Goal: Task Accomplishment & Management: Manage account settings

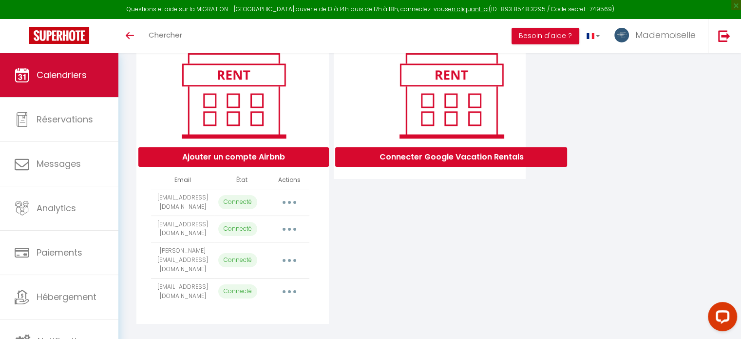
click at [55, 73] on span "Calendriers" at bounding box center [62, 75] width 50 height 12
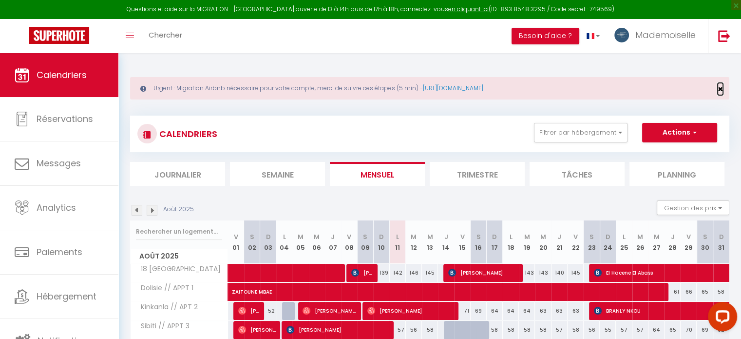
click at [719, 87] on span "×" at bounding box center [720, 89] width 5 height 12
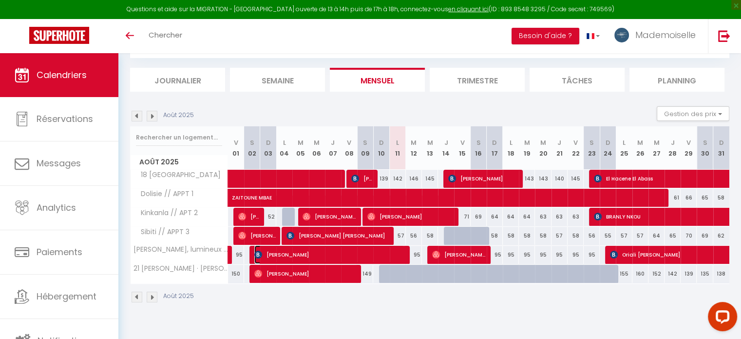
click at [402, 253] on span "christopher Moussouami" at bounding box center [329, 254] width 150 height 19
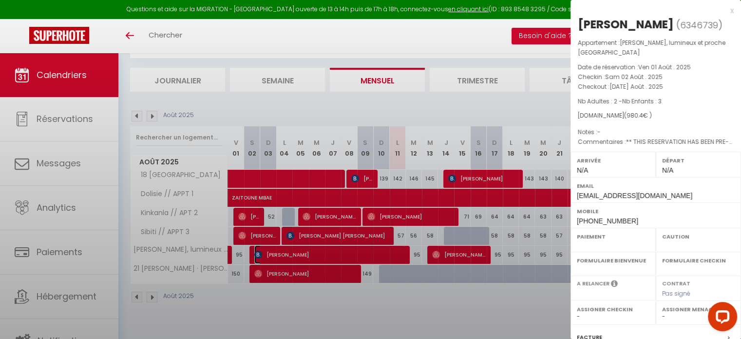
select select "OK"
select select "0"
select select "1"
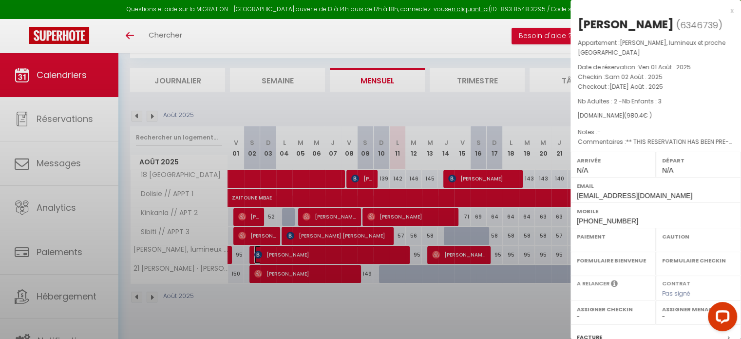
select select
select select "26039"
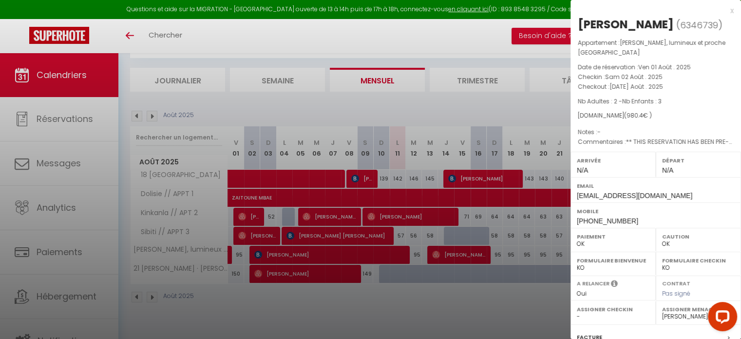
click at [727, 9] on div "x christopher Moussouami ( 6346739 ) Appartement : Le Fleury, lumineux et proch…" at bounding box center [656, 232] width 171 height 464
click at [725, 10] on div "x" at bounding box center [652, 11] width 163 height 12
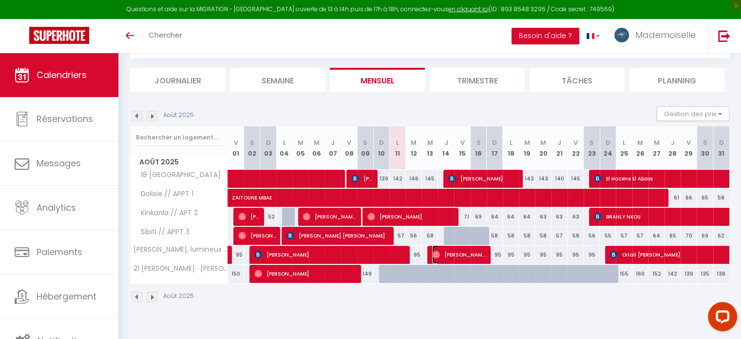
click at [458, 254] on span "Joy Dubreuil" at bounding box center [459, 254] width 54 height 19
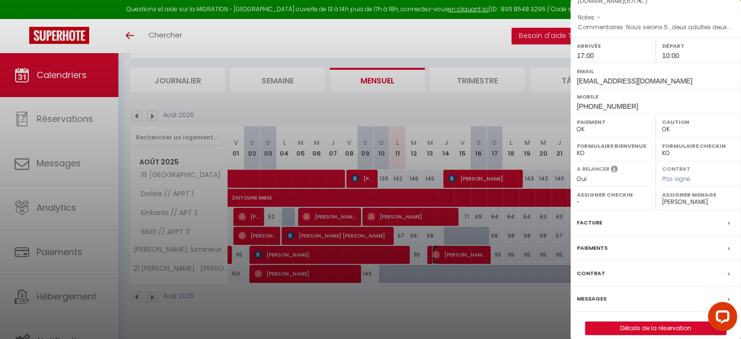
scroll to position [123, 0]
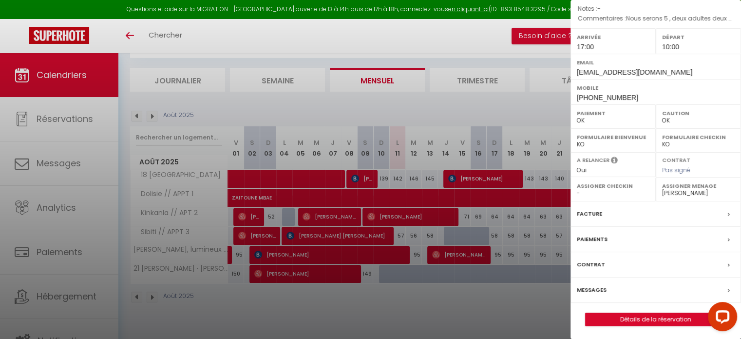
click at [649, 292] on div "Messages" at bounding box center [656, 289] width 171 height 25
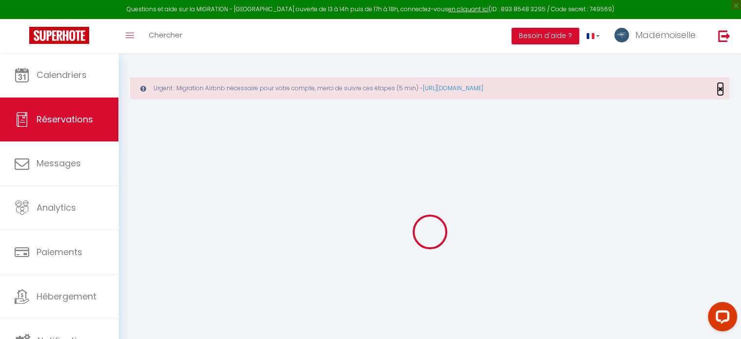
click at [720, 90] on span "×" at bounding box center [720, 89] width 5 height 12
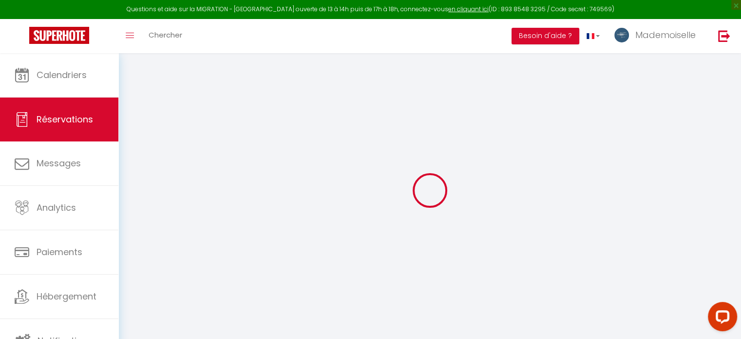
select select
checkbox input "false"
select select
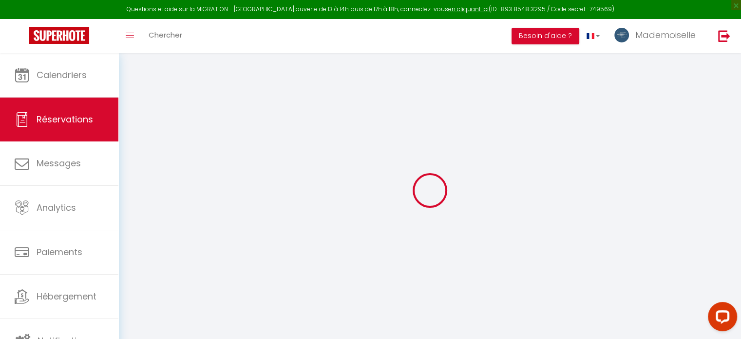
select select
checkbox input "false"
type textarea "Nous serons 5 , deux adultes deux enfants et un bébé."
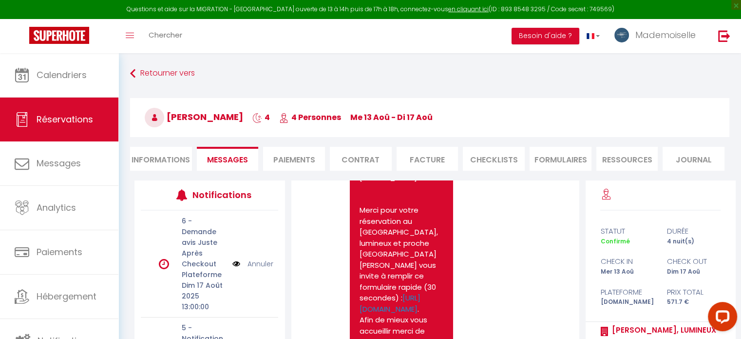
scroll to position [645, 0]
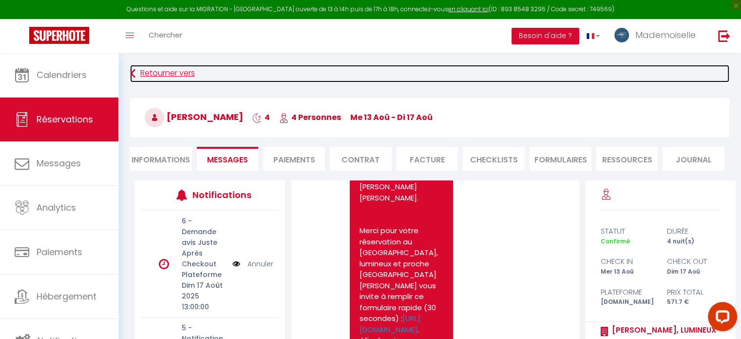
click at [176, 73] on link "Retourner vers" at bounding box center [430, 74] width 600 height 18
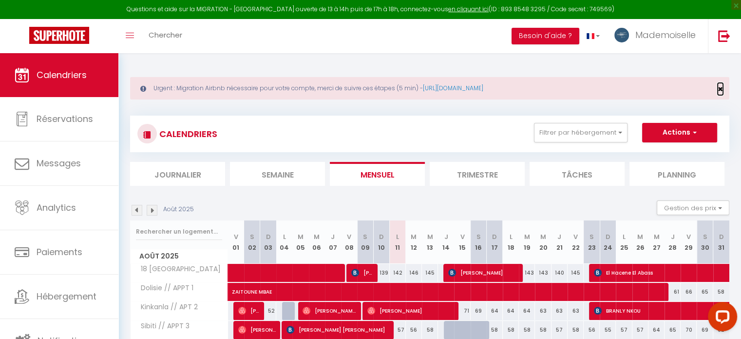
click at [721, 87] on span "×" at bounding box center [720, 89] width 5 height 12
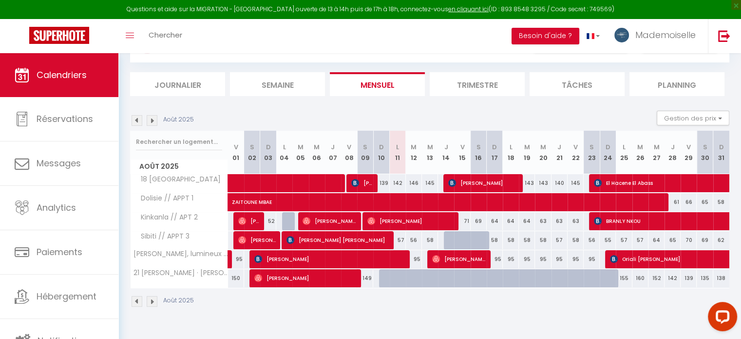
scroll to position [49, 0]
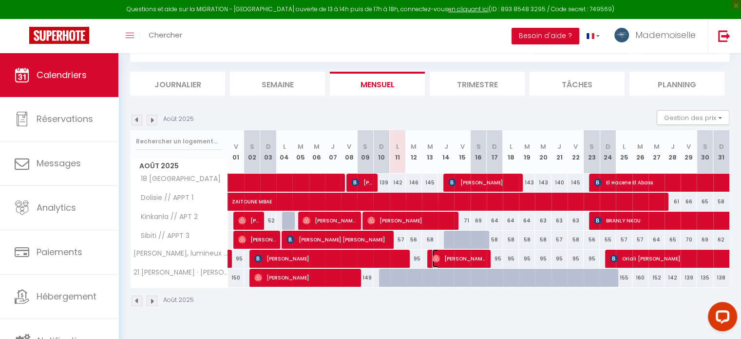
click at [471, 253] on span "Joy Dubreuil" at bounding box center [459, 258] width 54 height 19
select select "OK"
select select "1"
select select "0"
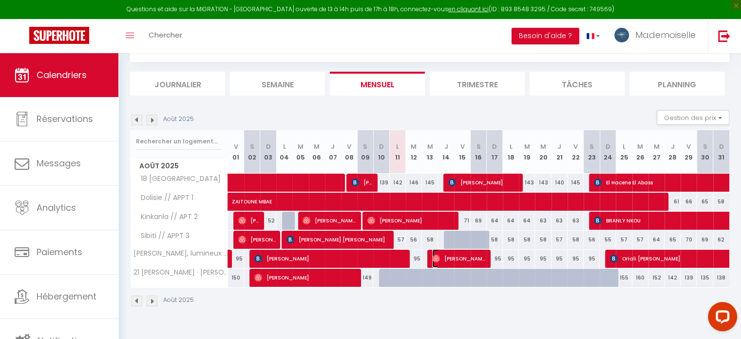
select select "1"
select select
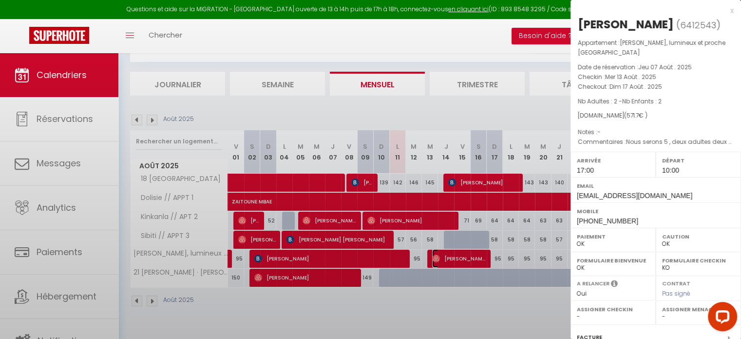
select select "26039"
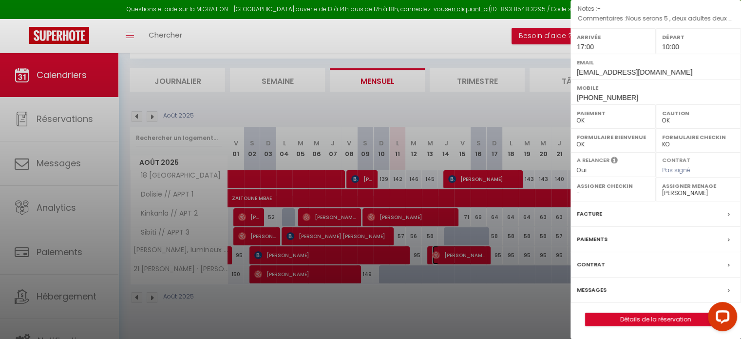
scroll to position [53, 0]
click at [622, 290] on div "Messages" at bounding box center [656, 289] width 171 height 25
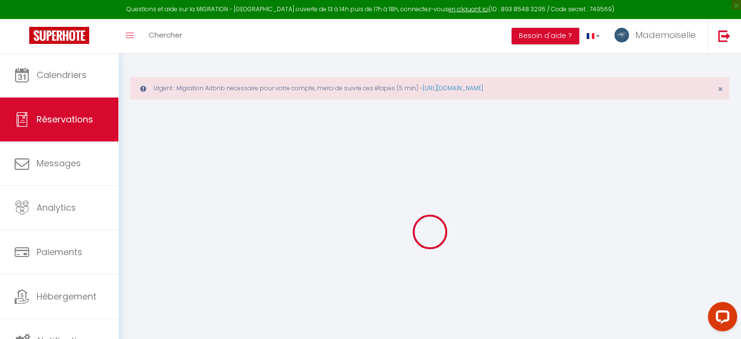
select select
checkbox input "false"
type textarea "Nous serons 5 , deux adultes deux enfants et un bébé."
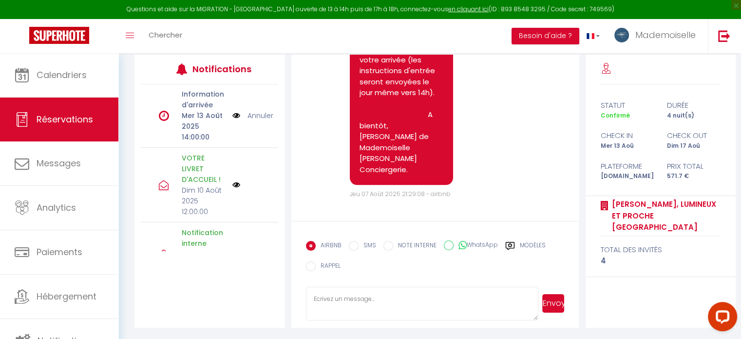
scroll to position [166, 0]
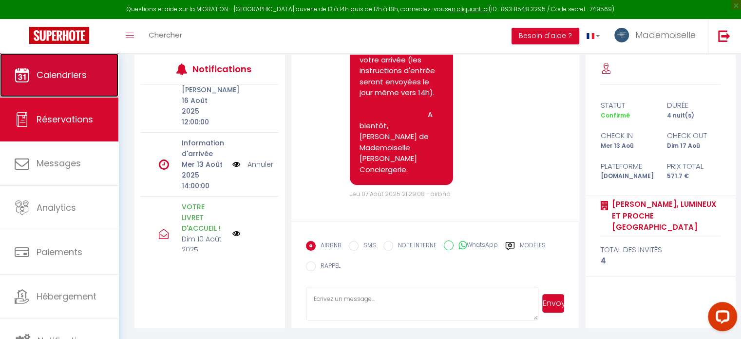
click at [62, 87] on link "Calendriers" at bounding box center [59, 75] width 118 height 44
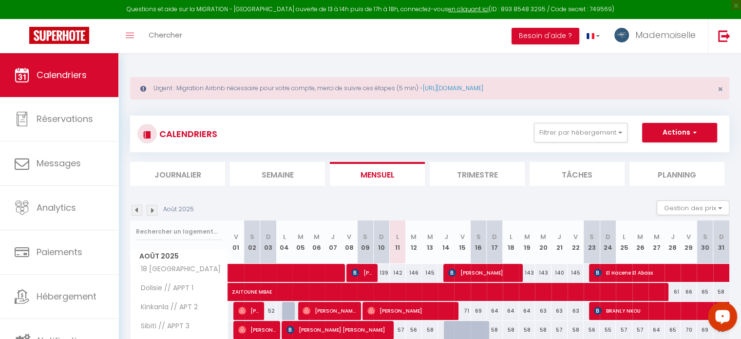
click at [719, 319] on div "Open LiveChat chat widget" at bounding box center [723, 316] width 17 height 17
click at [484, 88] on link "https://superhote.com/migration-airbnb" at bounding box center [453, 88] width 60 height 8
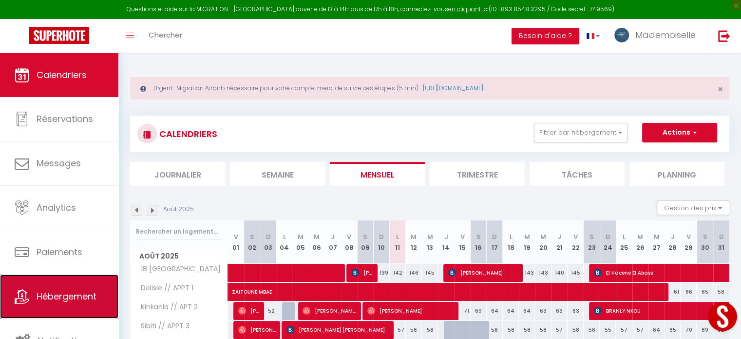
click at [74, 293] on span "Hébergement" at bounding box center [67, 296] width 60 height 12
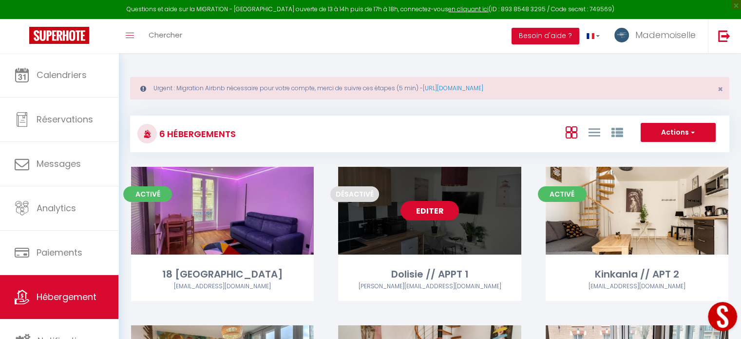
click at [427, 210] on link "Editer" at bounding box center [430, 210] width 58 height 19
select select "3"
select select "2"
select select "1"
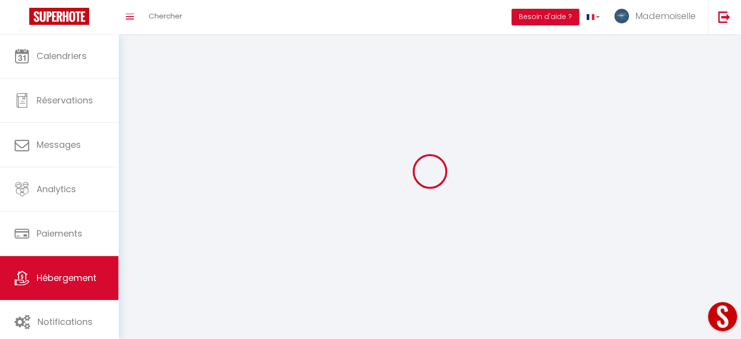
select select
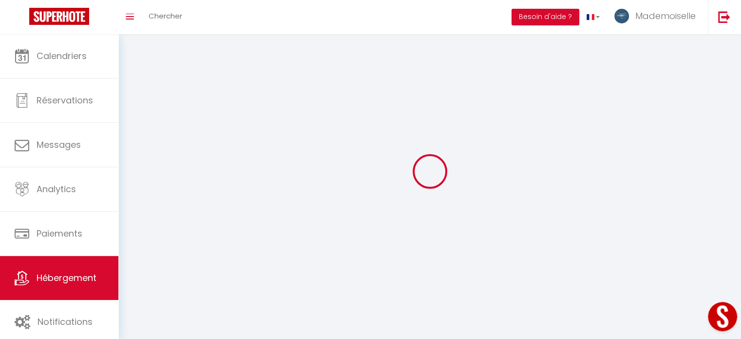
select select
checkbox input "false"
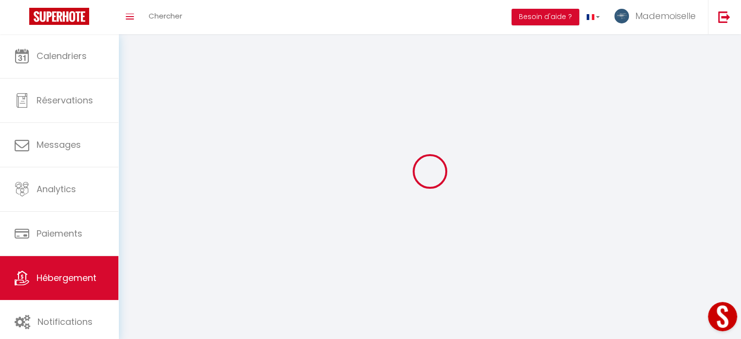
select select
select select "1"
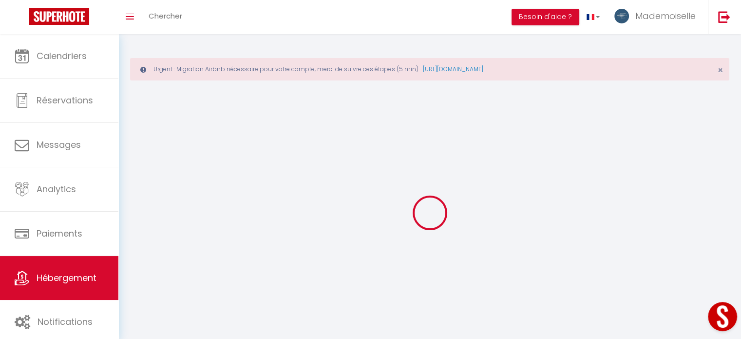
select select
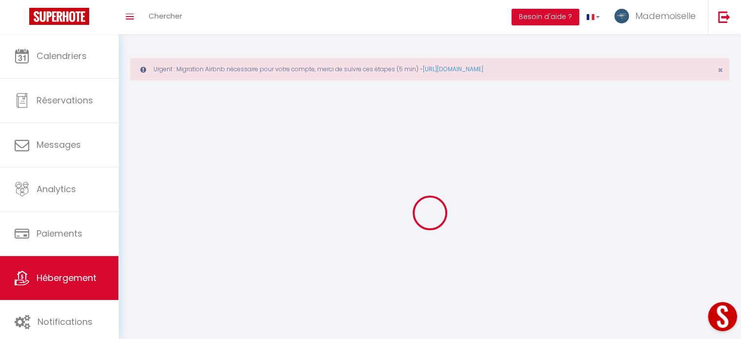
checkbox input "false"
select select
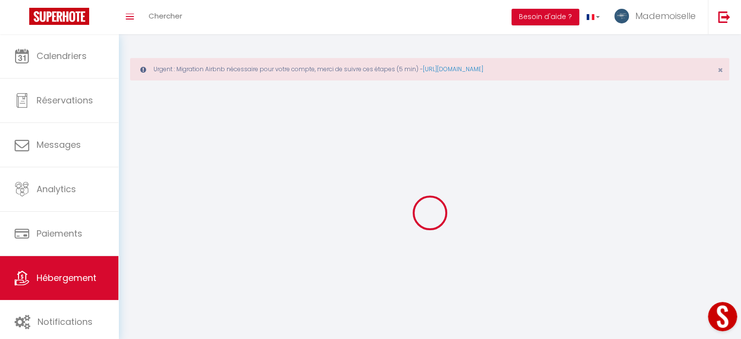
select select
select select "28"
select select
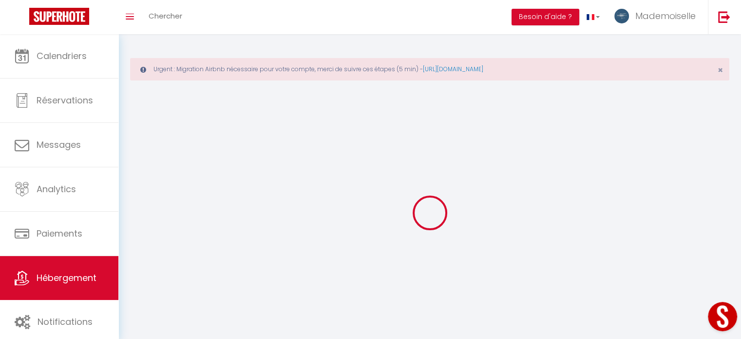
select select
checkbox input "false"
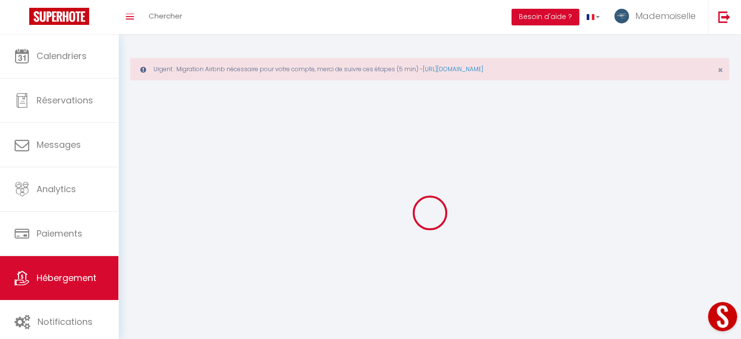
checkbox input "false"
select select
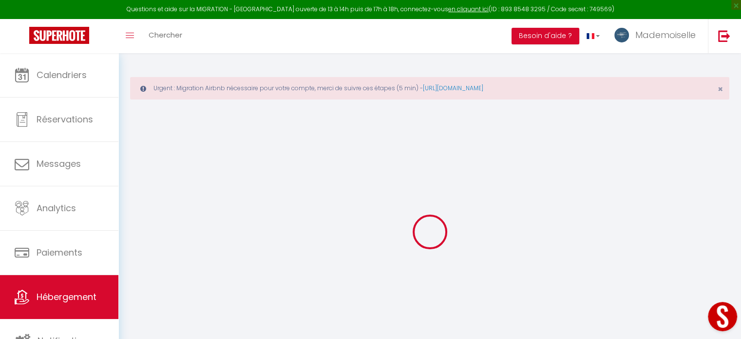
select select
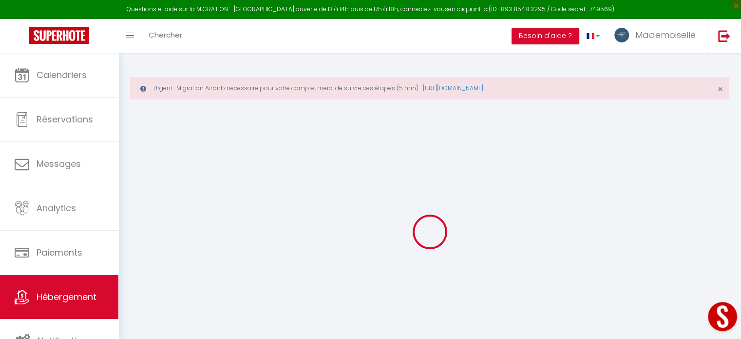
select select
checkbox input "false"
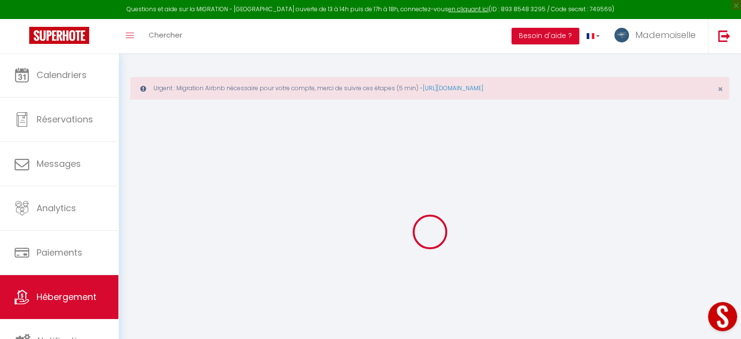
select select
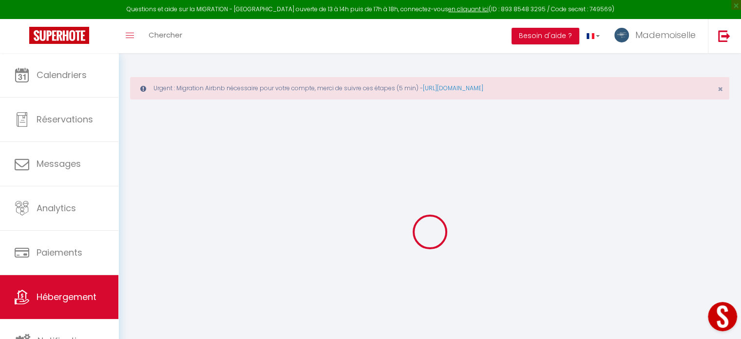
select select
checkbox input "false"
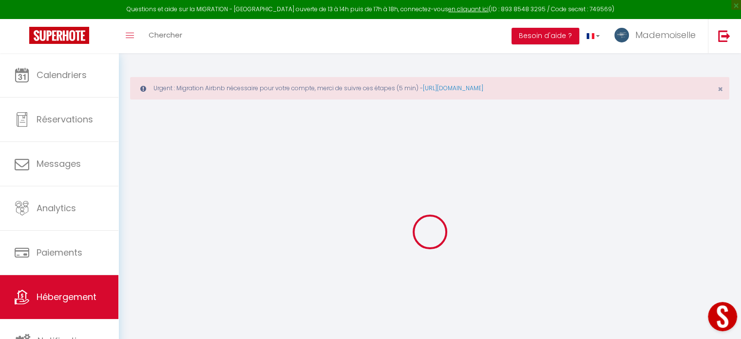
checkbox input "false"
select select
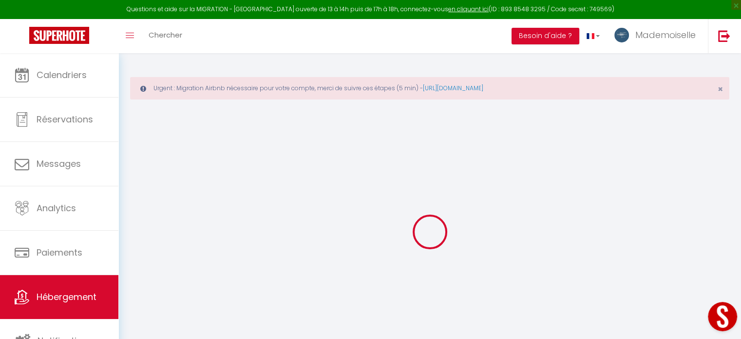
select select
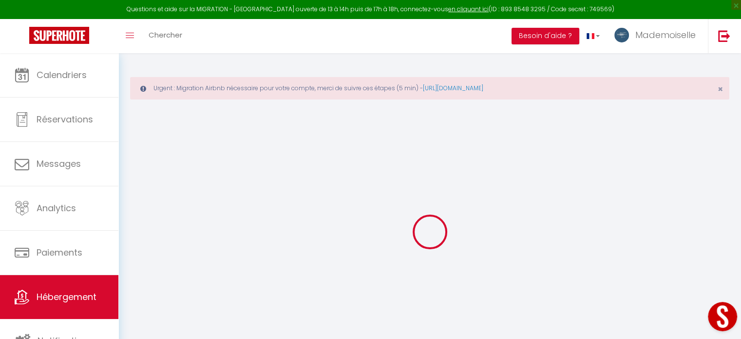
checkbox input "false"
select select
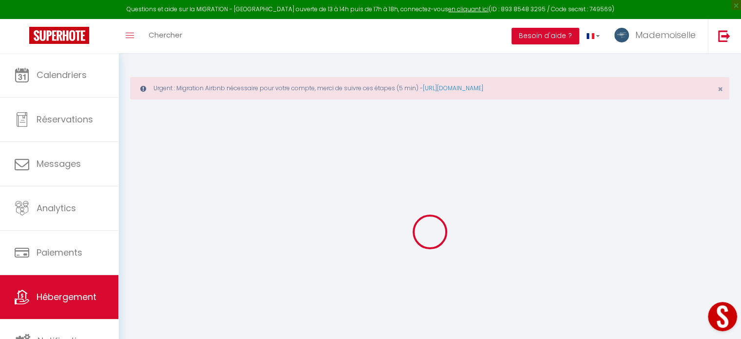
select select
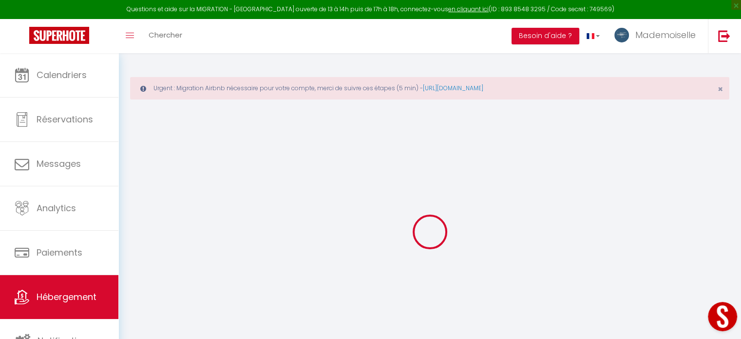
select select
checkbox input "false"
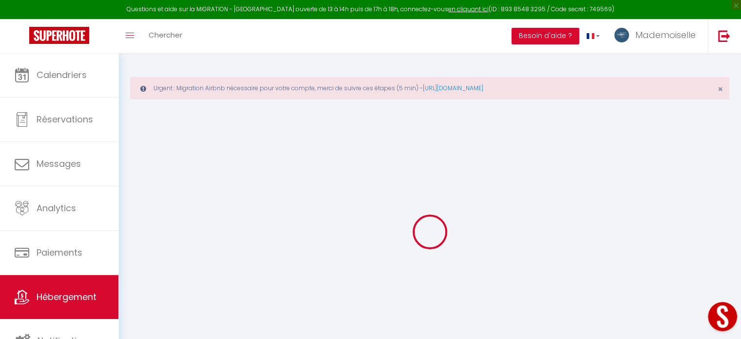
checkbox input "false"
select select
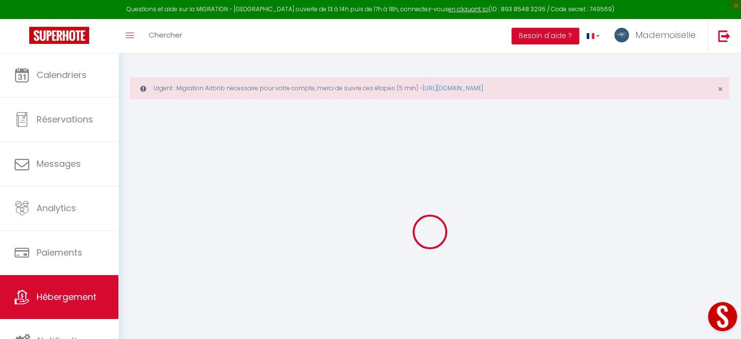
select select
checkbox input "false"
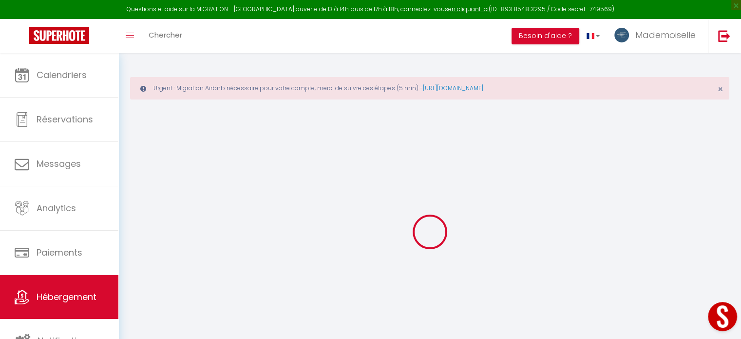
checkbox input "false"
select select
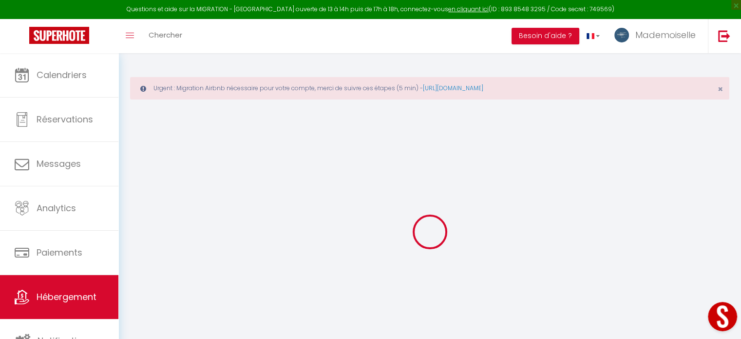
type input "Dolisie // APPT 1"
type input "Carole"
type input "DOUILLOT"
select select "2"
type input "60"
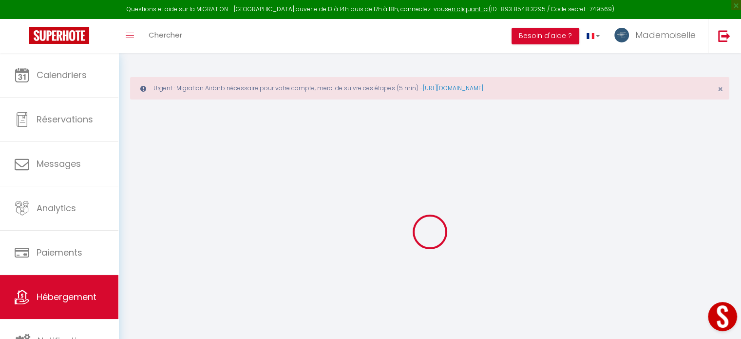
type input "18"
type input "40"
type input "300"
select select
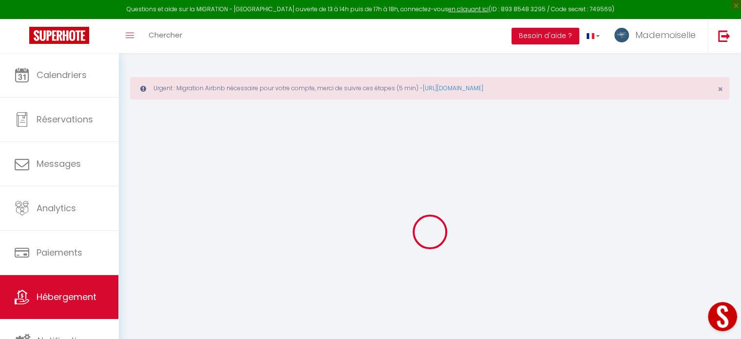
select select
type input "162 Avenue d'Aulnay"
type input "93150"
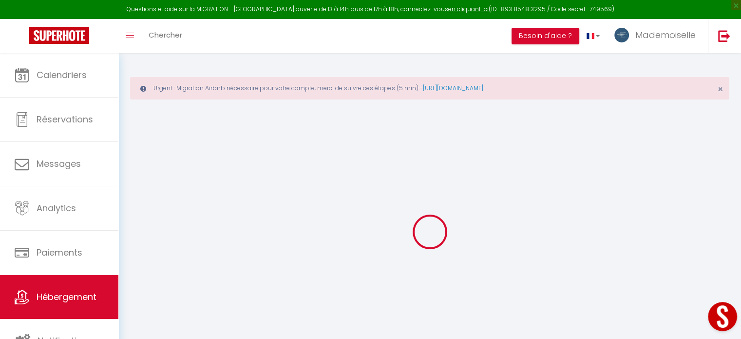
type input "Le Blanc-Mesnil"
type input "[EMAIL_ADDRESS][DOMAIN_NAME]"
select select "11323"
checkbox input "true"
checkbox input "false"
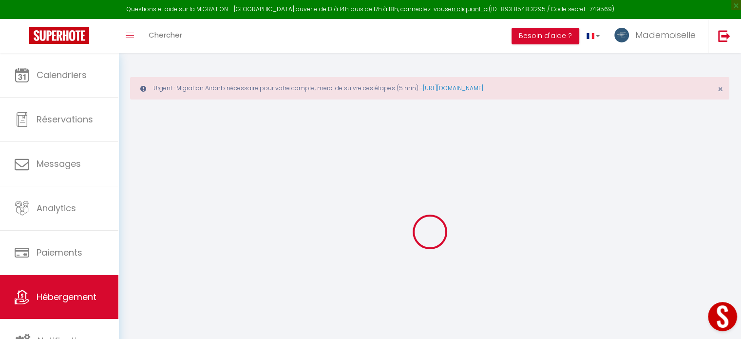
checkbox input "false"
type input "40"
type input "0"
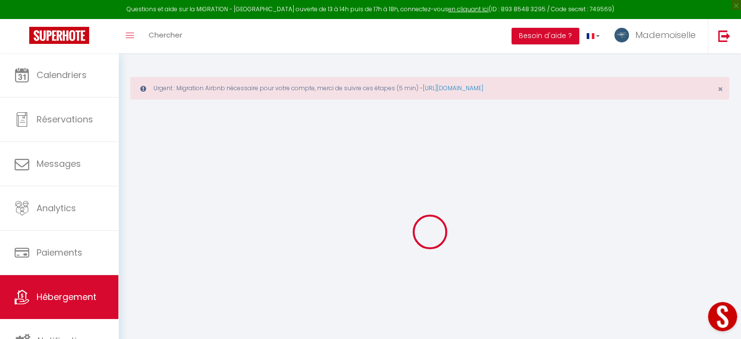
type input "0"
select select
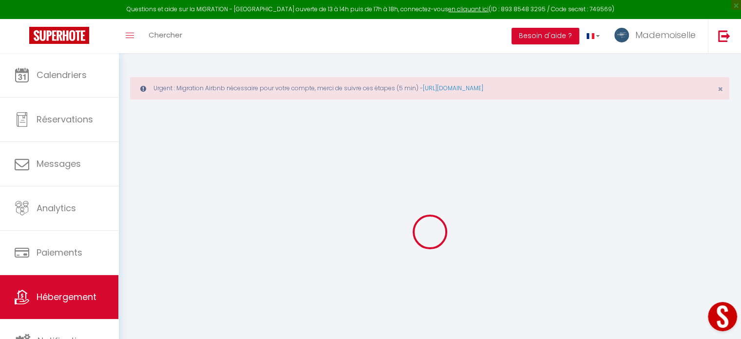
select select
checkbox input "true"
checkbox input "false"
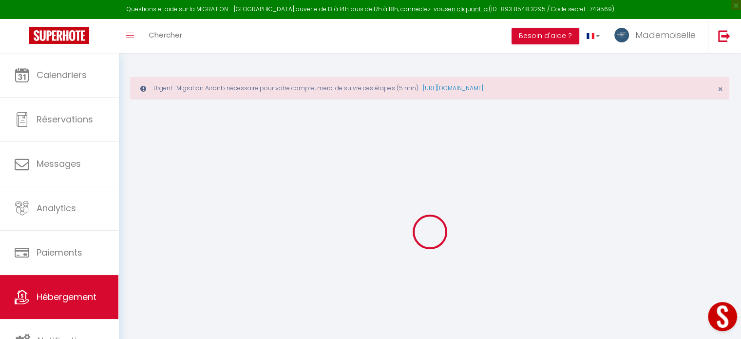
select select "+ 22 %"
select select "+ 25 %"
checkbox input "true"
checkbox input "false"
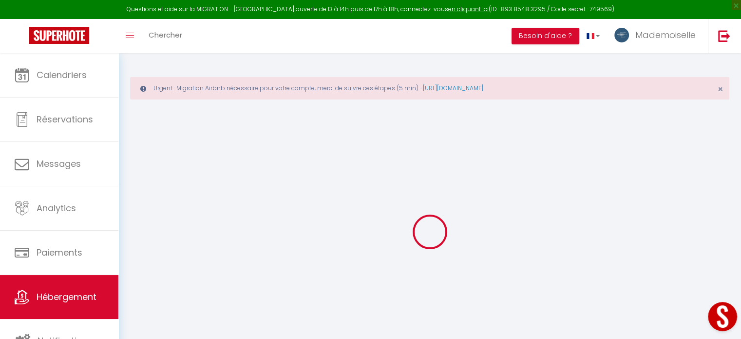
checkbox input "false"
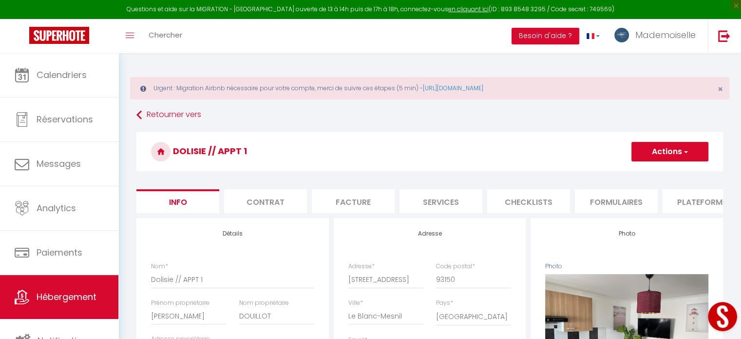
checkbox input "true"
checkbox input "false"
select select "10806-50597515"
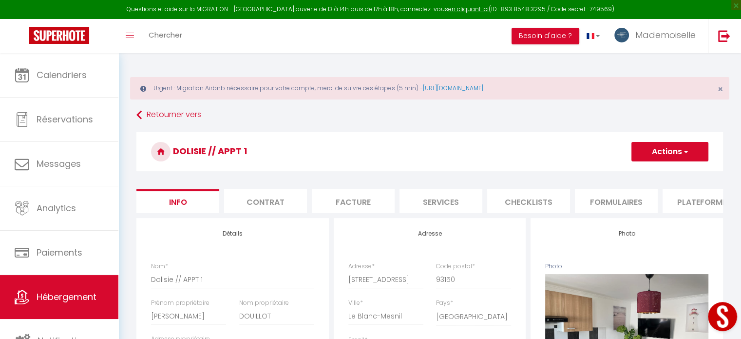
click at [705, 202] on li "Plateformes" at bounding box center [704, 201] width 83 height 24
select select "365"
select select "well_reviewed_guests"
select select "EUR"
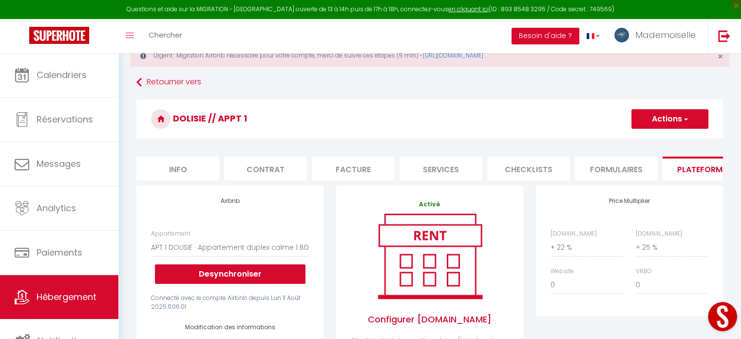
scroll to position [49, 0]
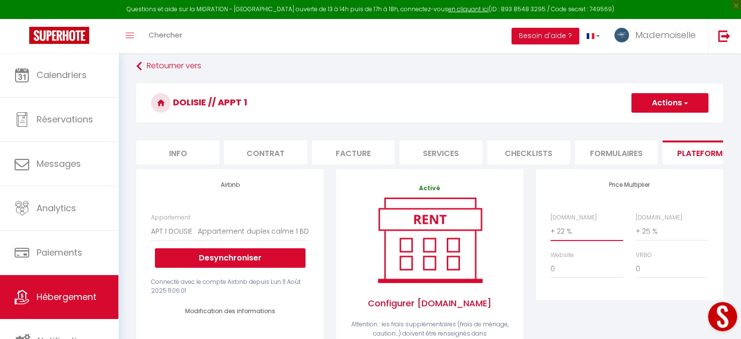
click at [564, 239] on select "0 + 1 % + 2 % + 3 % + 4 % + 5 % + 6 % + 7 % + 8 % + 9 %" at bounding box center [587, 231] width 73 height 19
click at [551, 229] on select "0 + 1 % + 2 % + 3 % + 4 % + 5 % + 6 % + 7 % + 8 % + 9 %" at bounding box center [587, 231] width 73 height 19
click at [567, 238] on select "0 + 1 % + 2 % + 3 % + 4 % + 5 % + 6 % + 7 % + 8 % + 9 %" at bounding box center [587, 231] width 73 height 19
select select "+ 22 %"
click at [551, 229] on select "0 + 1 % + 2 % + 3 % + 4 % + 5 % + 6 % + 7 % + 8 % + 9 %" at bounding box center [587, 231] width 73 height 19
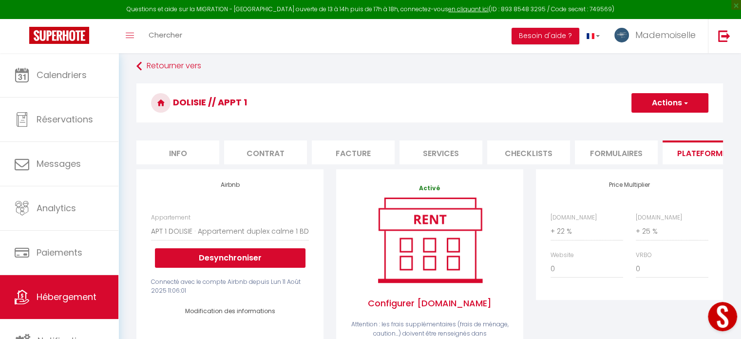
click at [674, 101] on button "Actions" at bounding box center [670, 102] width 77 height 19
click at [673, 121] on link "Enregistrer" at bounding box center [669, 124] width 77 height 13
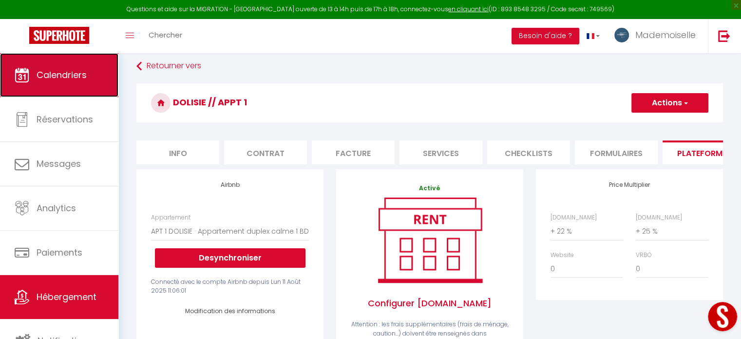
click at [75, 76] on span "Calendriers" at bounding box center [62, 75] width 50 height 12
